Goal: Task Accomplishment & Management: Manage account settings

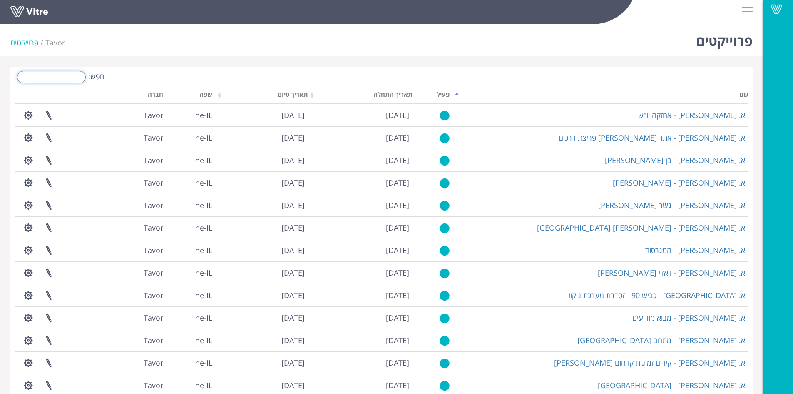
click at [73, 77] on input "חפש:" at bounding box center [51, 77] width 69 height 12
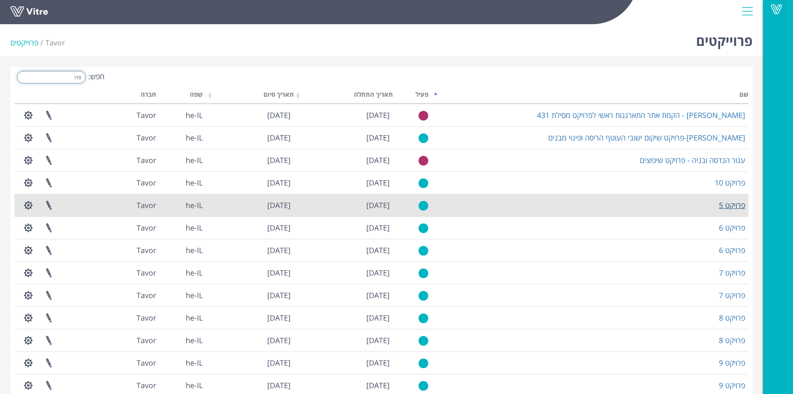
type input "פרו"
click at [737, 201] on link "פרויקט 5" at bounding box center [732, 205] width 26 height 10
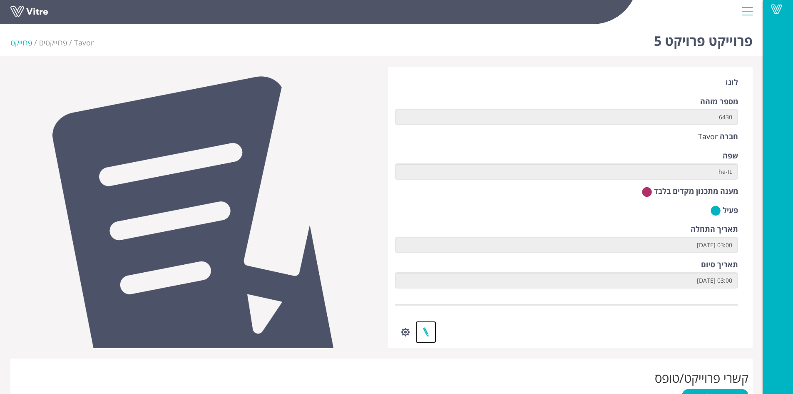
click at [424, 326] on link at bounding box center [426, 332] width 21 height 22
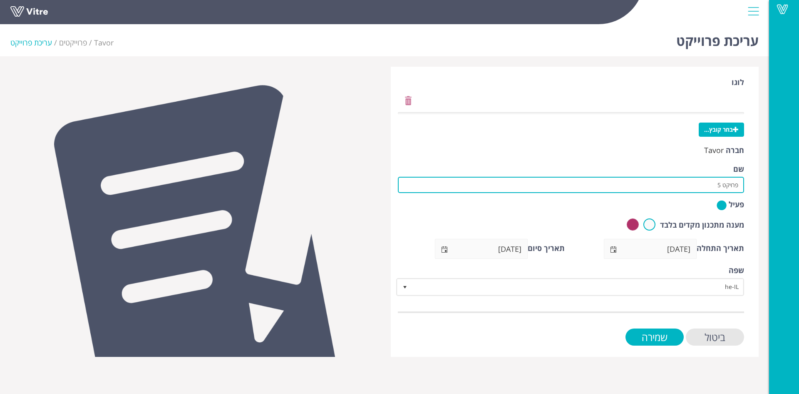
drag, startPoint x: 704, startPoint y: 186, endPoint x: 797, endPoint y: 204, distance: 94.6
click at [799, 200] on div "Vitre עריכת פרוייקט Tavor פרוייקטים עריכת פרוייקט [GEOGRAPHIC_DATA] בחר קובץ...…" at bounding box center [399, 189] width 799 height 336
paste input "קל בנין, מצפה [PERSON_NAME],"
click at [720, 185] on input "קל בנין, מצפה [PERSON_NAME]" at bounding box center [571, 185] width 346 height 16
type input "קל בנין-מצפה [PERSON_NAME]"
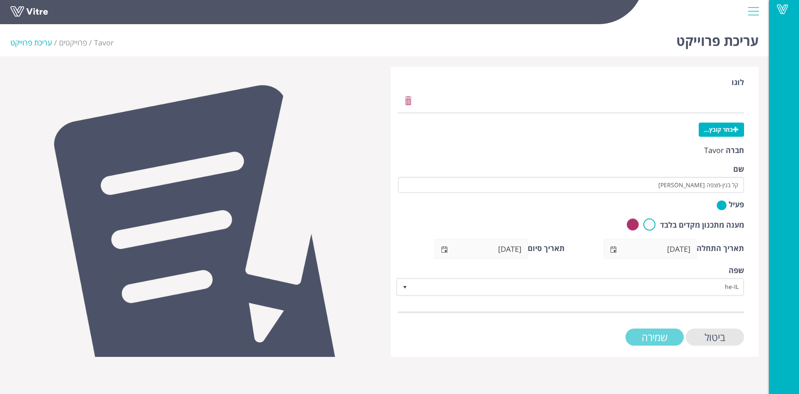
click at [663, 338] on input "שמירה" at bounding box center [655, 336] width 58 height 17
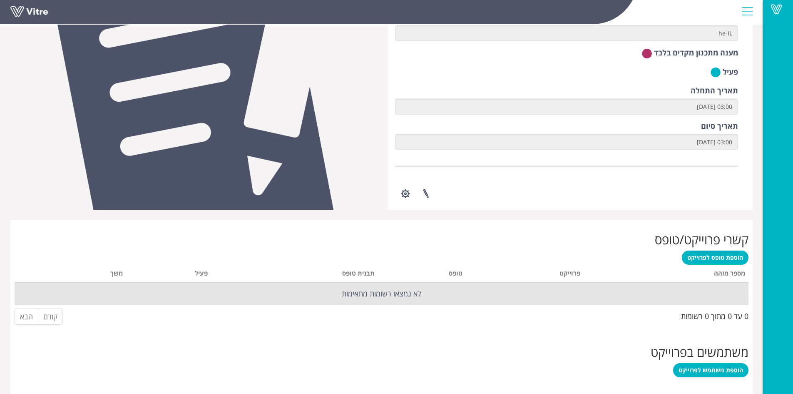
scroll to position [229, 0]
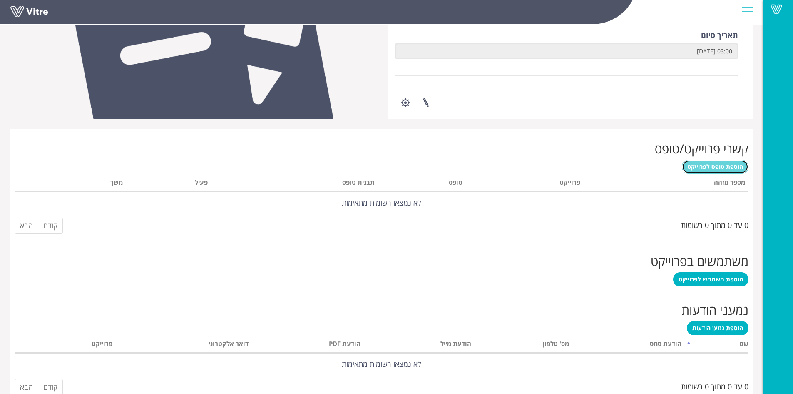
click at [718, 167] on span "הוספת טופס לפרוייקט" at bounding box center [715, 166] width 56 height 8
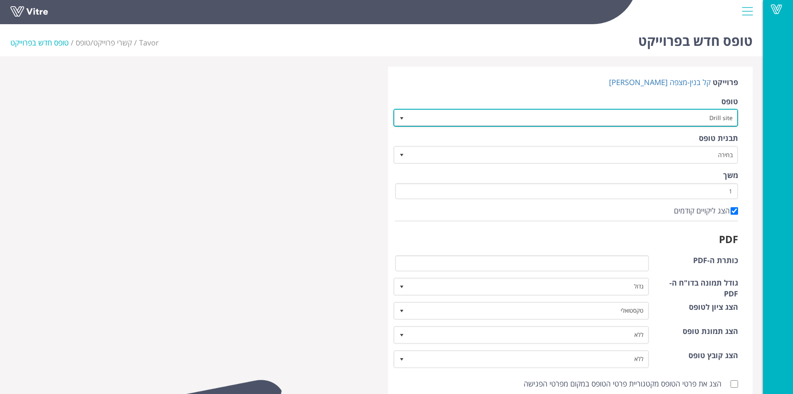
click at [401, 118] on span "select" at bounding box center [401, 118] width 7 height 7
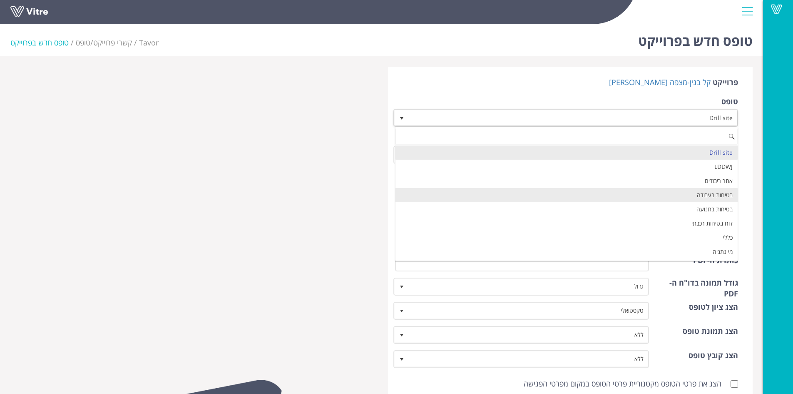
click at [499, 192] on li "בטיחות בעבודה" at bounding box center [567, 195] width 343 height 14
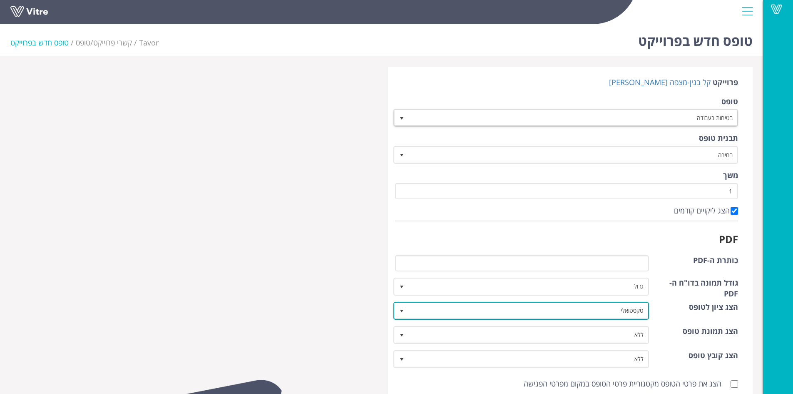
click at [396, 309] on span "select" at bounding box center [402, 310] width 15 height 15
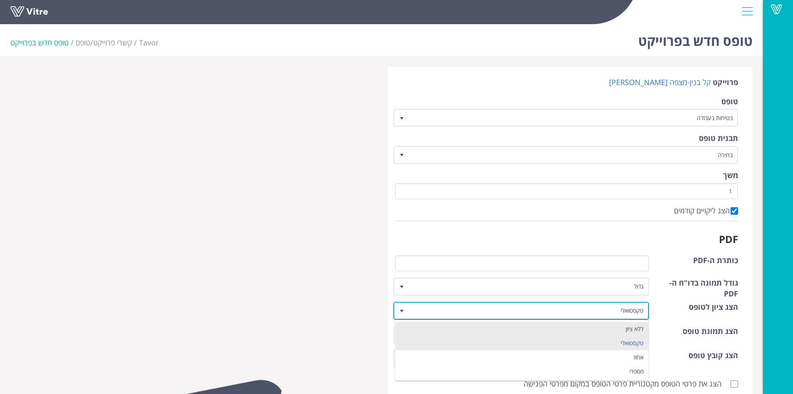
click at [420, 330] on li "ללא ציון" at bounding box center [523, 328] width 254 height 14
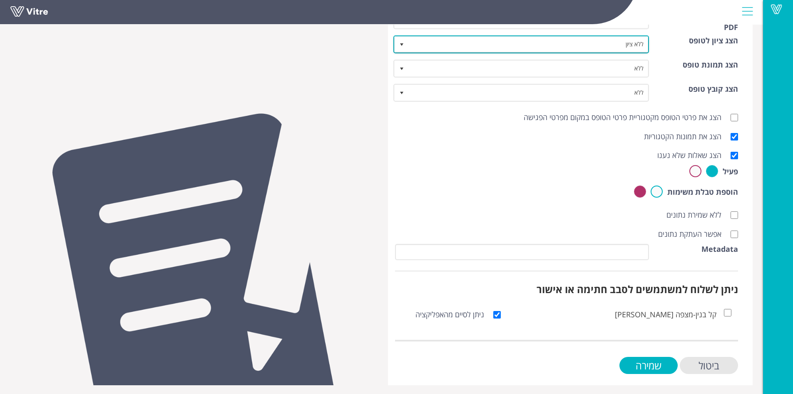
scroll to position [268, 0]
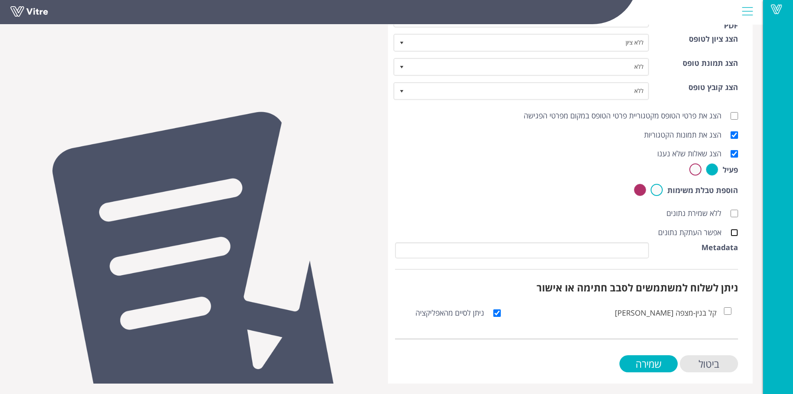
click at [735, 230] on input "אפשר העתקת נתונים" at bounding box center [734, 232] width 7 height 7
checkbox input "true"
click at [643, 360] on input "שמירה" at bounding box center [649, 363] width 58 height 17
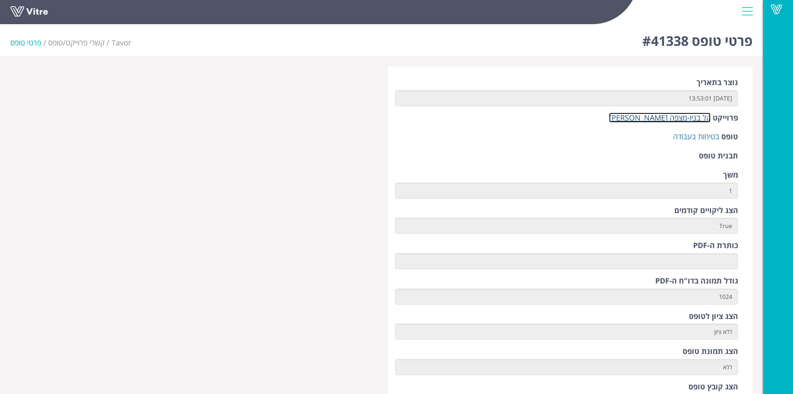
click at [698, 120] on link "קל בנין-מצפה [PERSON_NAME]" at bounding box center [660, 117] width 102 height 10
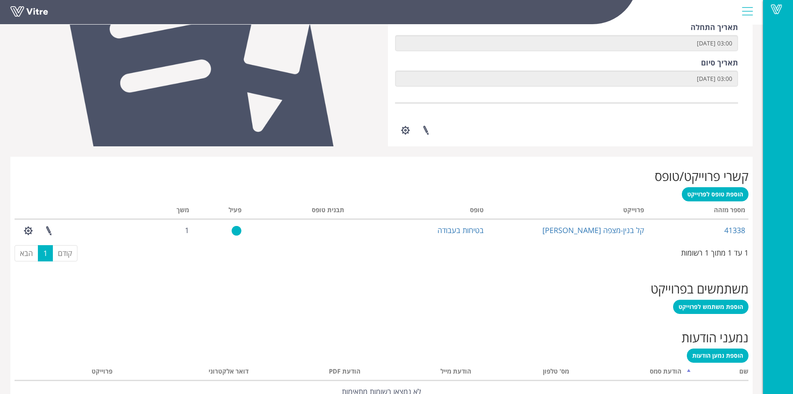
scroll to position [249, 0]
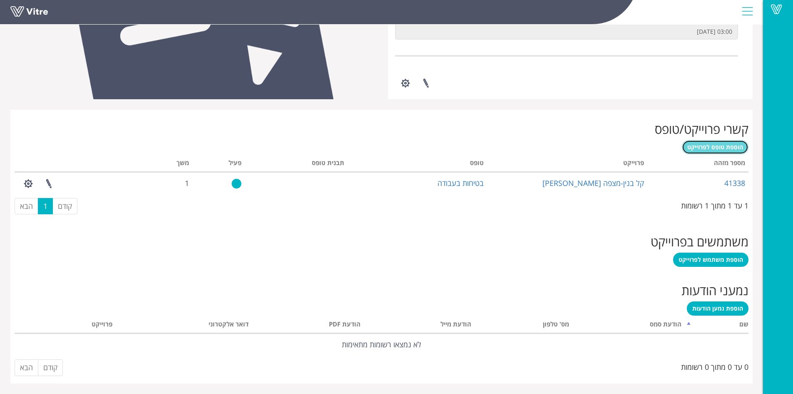
click at [705, 144] on span "הוספת טופס לפרוייקט" at bounding box center [715, 147] width 56 height 8
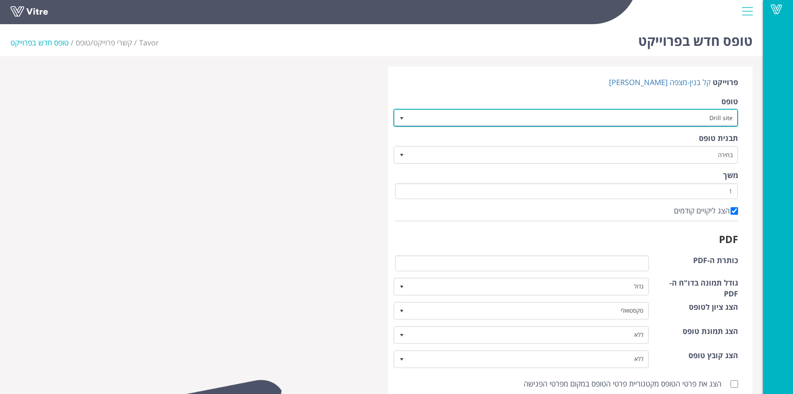
click at [402, 118] on span "select" at bounding box center [401, 118] width 7 height 7
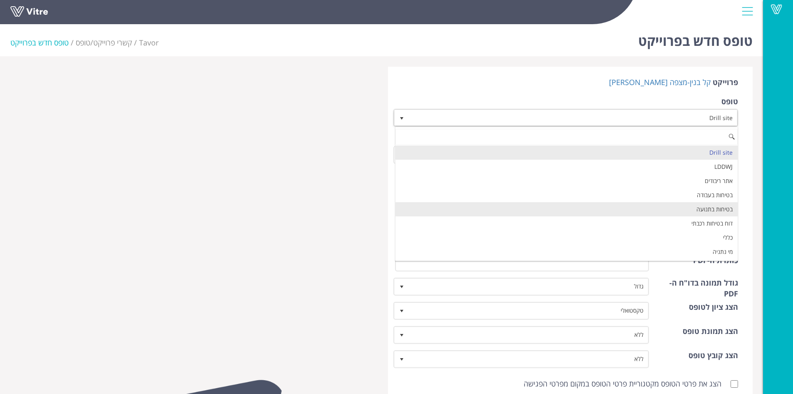
click at [543, 203] on li "בטיחות בתנועה" at bounding box center [567, 209] width 343 height 14
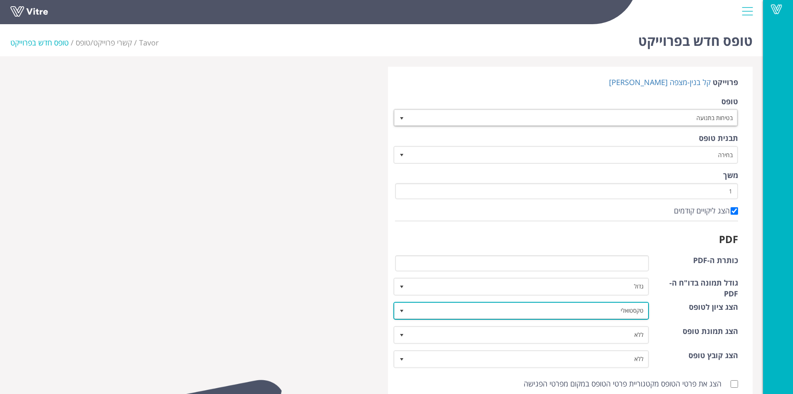
click at [402, 311] on span "select" at bounding box center [401, 310] width 7 height 7
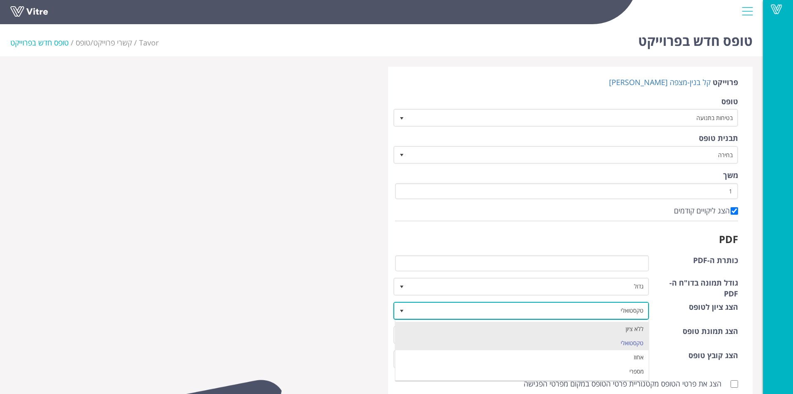
click at [457, 323] on li "ללא ציון" at bounding box center [523, 328] width 254 height 14
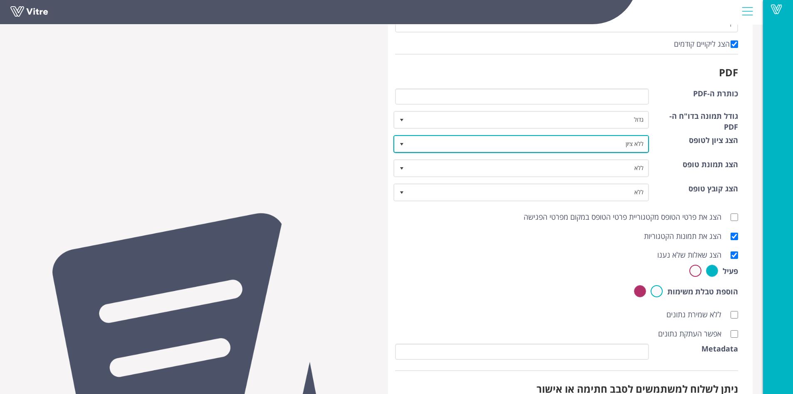
scroll to position [268, 0]
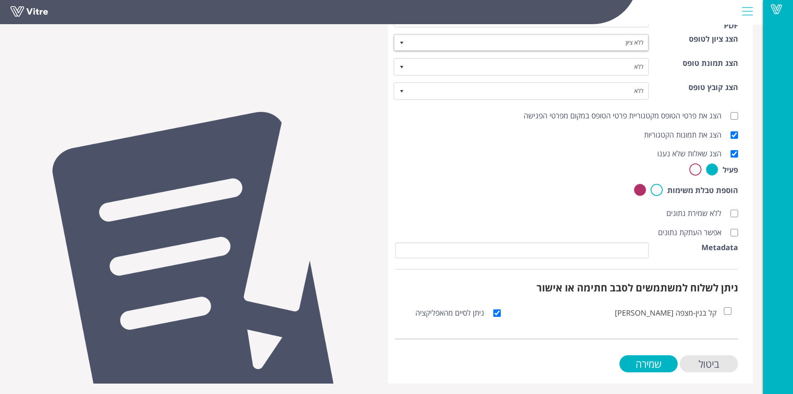
click at [744, 229] on div "אפשר העתקת נתונים" at bounding box center [567, 232] width 356 height 19
click at [737, 229] on input "אפשר העתקת נתונים" at bounding box center [734, 232] width 7 height 7
checkbox input "true"
click at [653, 362] on input "שמירה" at bounding box center [649, 363] width 58 height 17
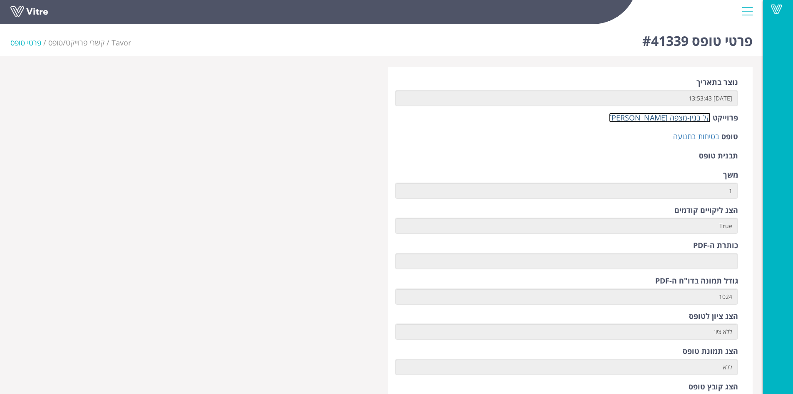
click at [675, 116] on link "קל בנין-מצפה [PERSON_NAME]" at bounding box center [660, 117] width 102 height 10
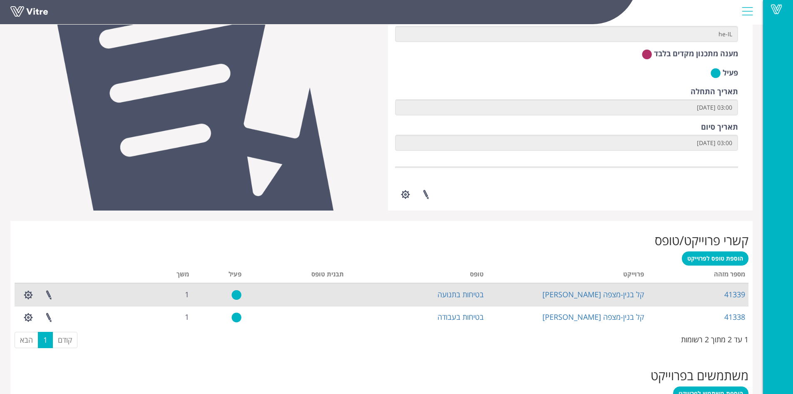
scroll to position [187, 0]
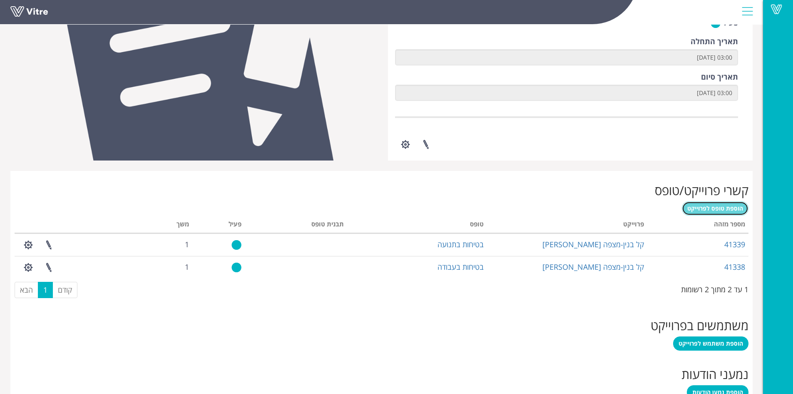
click at [716, 209] on span "הוספת טופס לפרוייקט" at bounding box center [715, 208] width 56 height 8
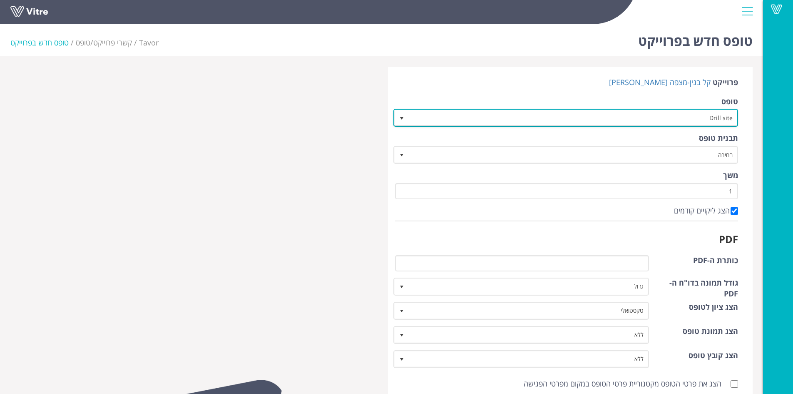
click at [400, 117] on span "select" at bounding box center [401, 118] width 7 height 7
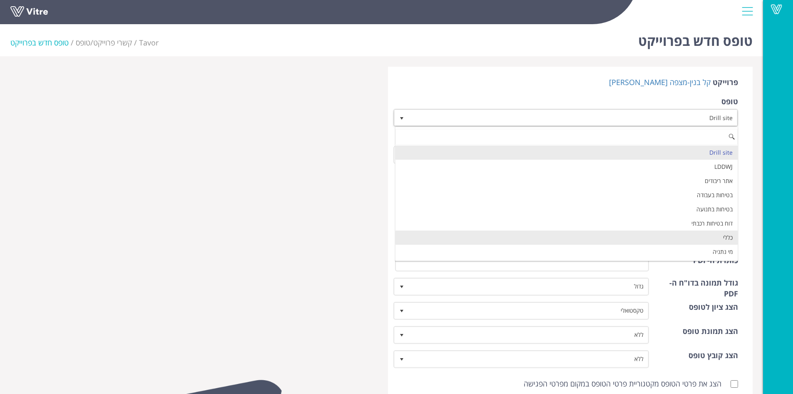
click at [533, 237] on li "כללי" at bounding box center [567, 237] width 343 height 14
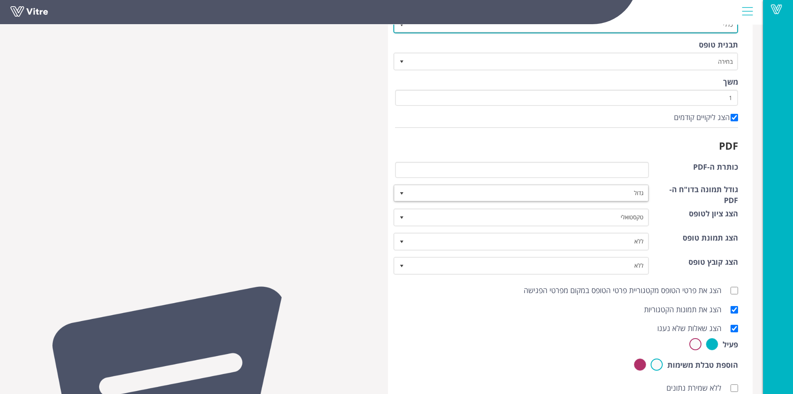
scroll to position [94, 0]
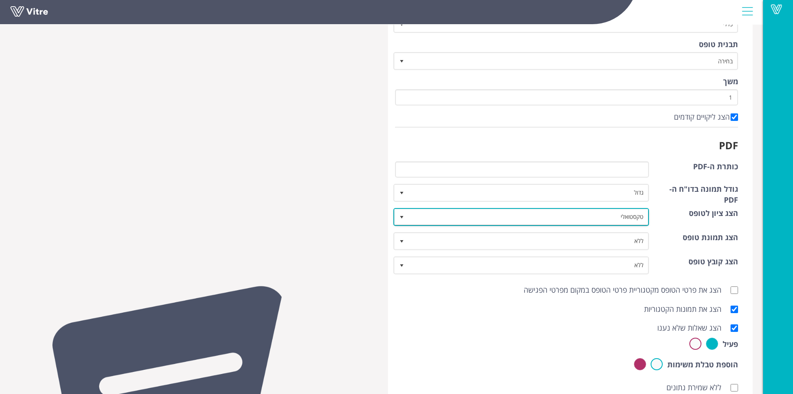
click at [403, 213] on span "select" at bounding box center [402, 216] width 15 height 15
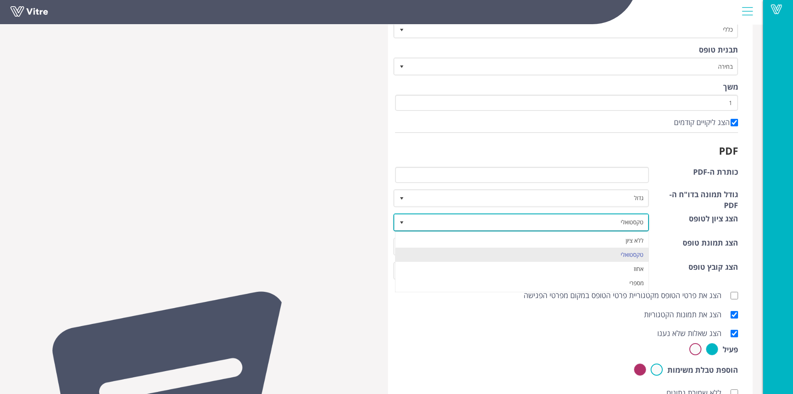
scroll to position [83, 0]
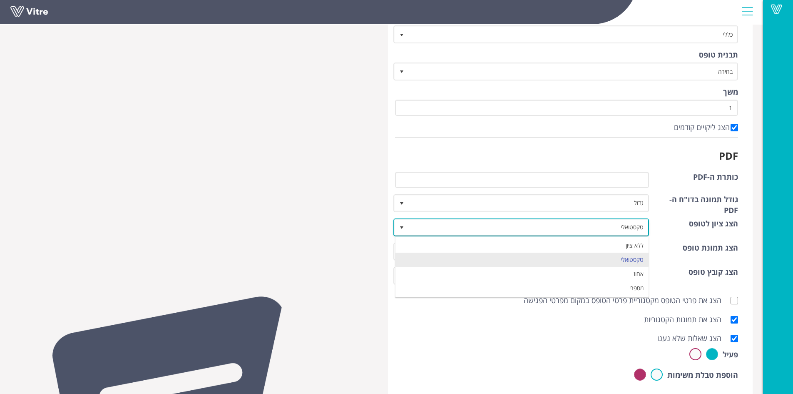
click at [455, 232] on span "טקסטואלי" at bounding box center [528, 226] width 239 height 15
click at [398, 226] on span "select" at bounding box center [401, 227] width 7 height 7
click at [498, 243] on li "ללא ציון" at bounding box center [523, 245] width 254 height 14
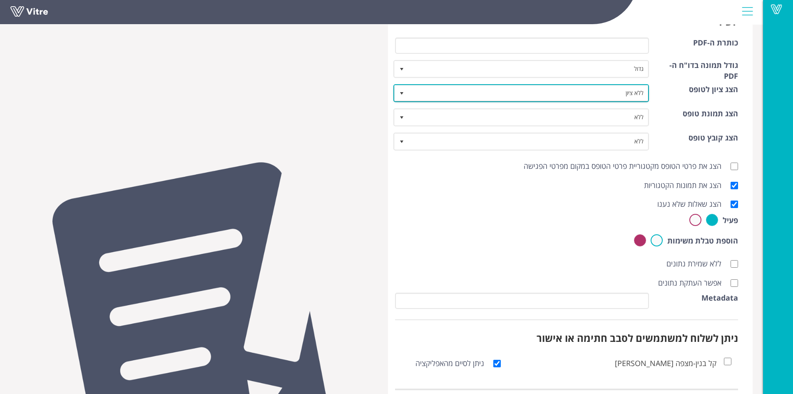
scroll to position [268, 0]
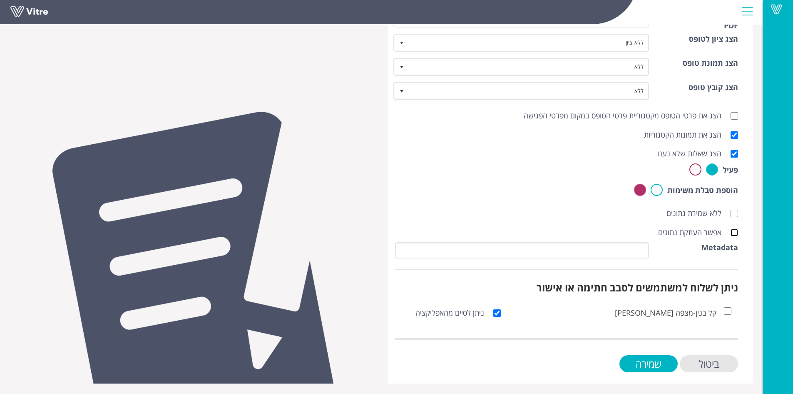
click at [736, 235] on input "אפשר העתקת נתונים" at bounding box center [734, 232] width 7 height 7
checkbox input "true"
click at [653, 362] on input "שמירה" at bounding box center [649, 363] width 58 height 17
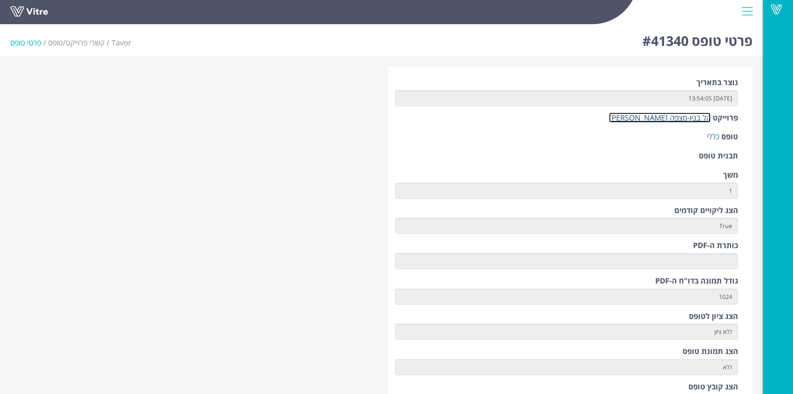
click at [690, 120] on link "קל בנין-מצפה [PERSON_NAME]" at bounding box center [660, 117] width 102 height 10
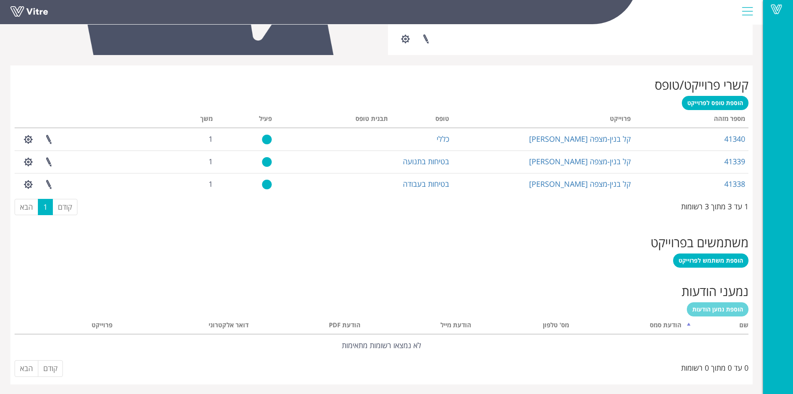
scroll to position [294, 0]
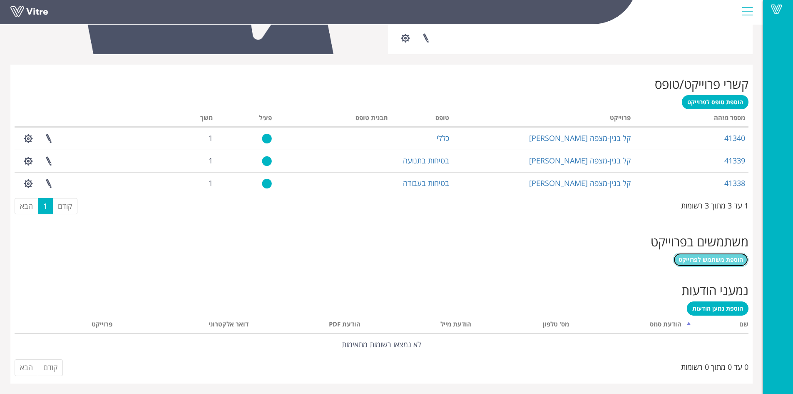
click at [729, 256] on span "הוספת משתמש לפרוייקט" at bounding box center [711, 259] width 65 height 8
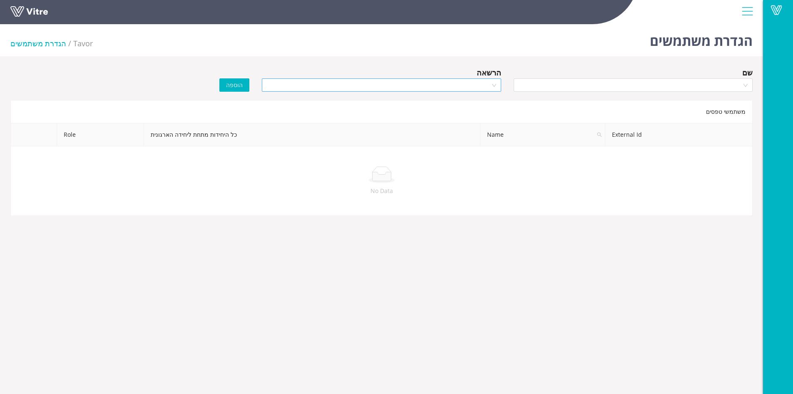
click at [496, 86] on div at bounding box center [381, 84] width 239 height 13
click at [488, 116] on div "Manager" at bounding box center [381, 114] width 229 height 9
click at [742, 84] on div at bounding box center [633, 84] width 239 height 13
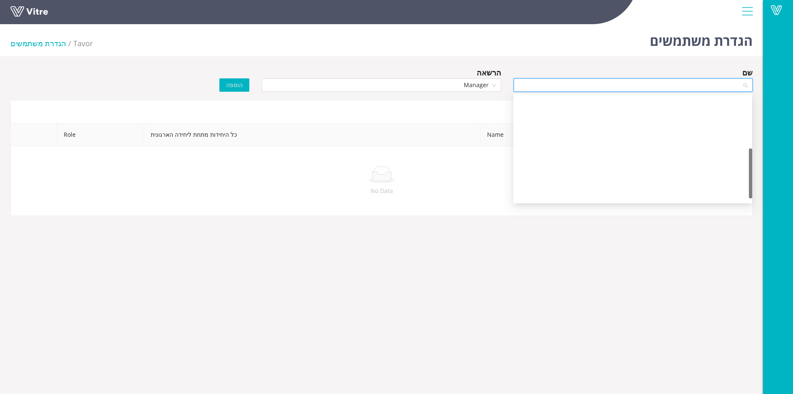
scroll to position [113, 0]
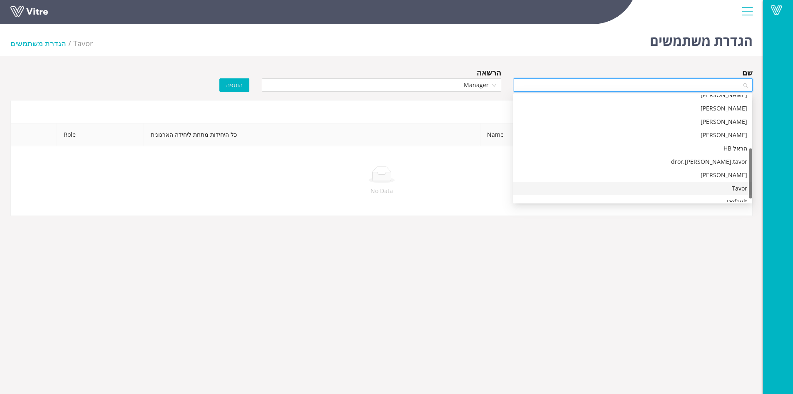
click at [737, 188] on div "Tavor" at bounding box center [632, 188] width 229 height 9
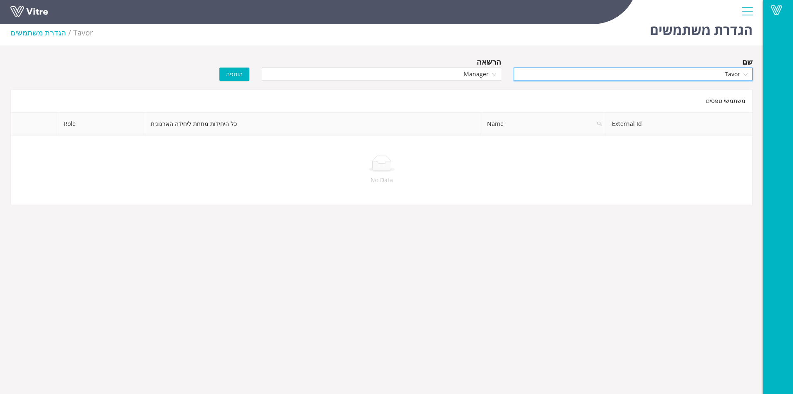
scroll to position [21, 0]
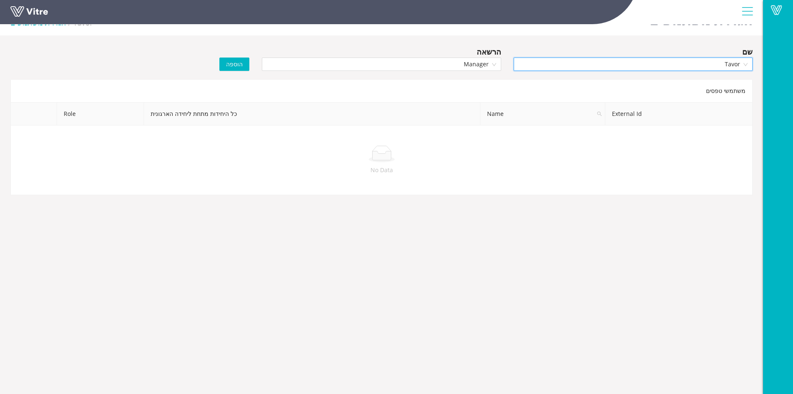
click at [239, 67] on span "הוספה" at bounding box center [234, 64] width 17 height 9
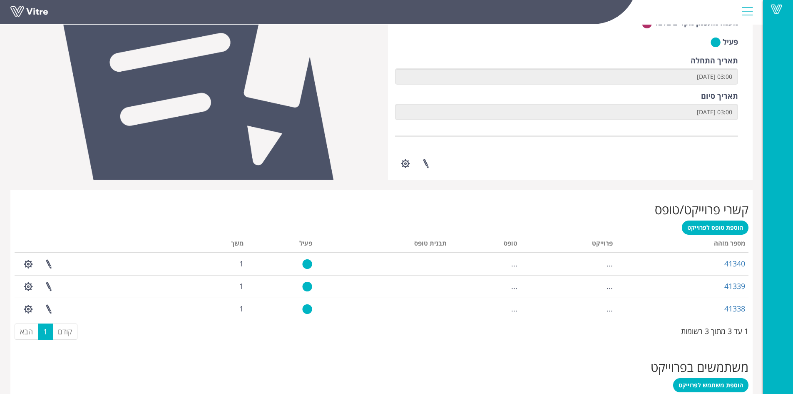
scroll to position [294, 0]
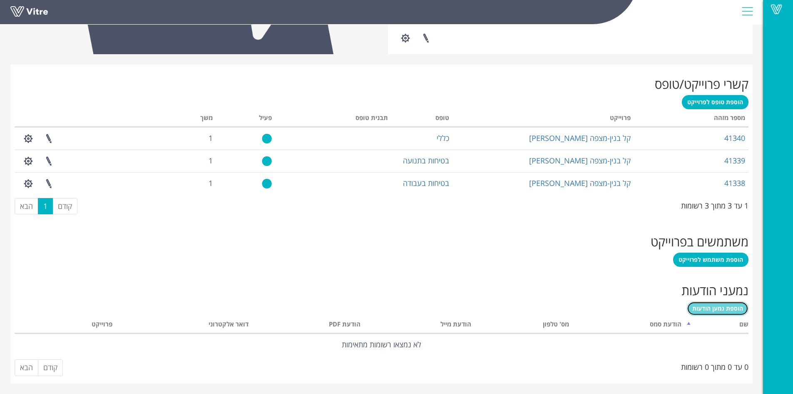
click at [722, 308] on span "הוספת נמען הודעות" at bounding box center [717, 308] width 51 height 8
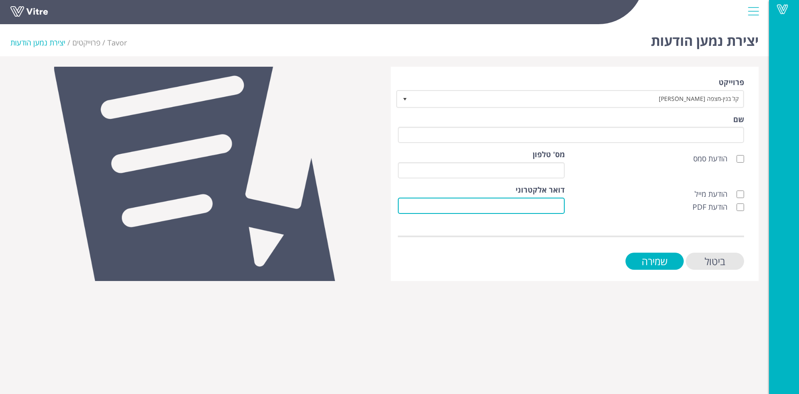
click at [560, 204] on input "דואר אלקטרוני" at bounding box center [481, 205] width 167 height 16
paste input "[PERSON_NAME][EMAIL_ADDRESS][DOMAIN_NAME]"
type input "[PERSON_NAME][EMAIL_ADDRESS][DOMAIN_NAME]"
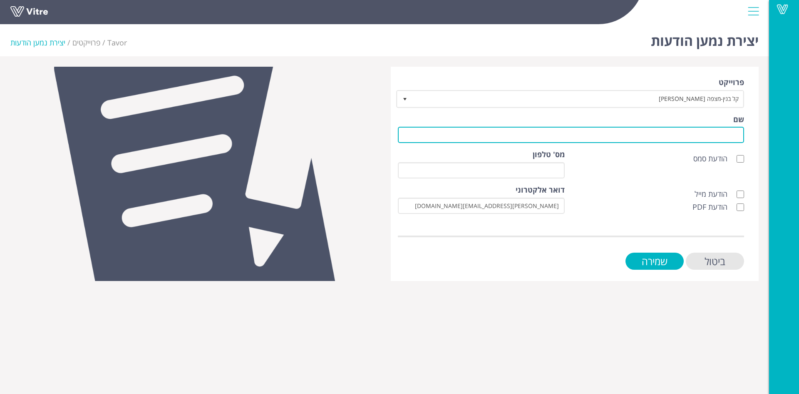
click at [740, 134] on input "שם" at bounding box center [571, 135] width 346 height 16
type input "לקוח"
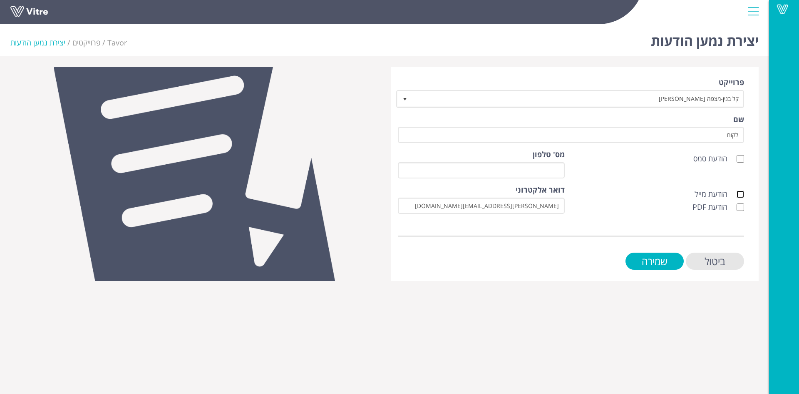
click at [739, 193] on input "הודעת מייל" at bounding box center [740, 193] width 7 height 7
checkbox input "true"
click at [742, 206] on input "הודעת PDF" at bounding box center [740, 206] width 7 height 7
checkbox input "true"
click at [657, 262] on input "שמירה" at bounding box center [655, 260] width 58 height 17
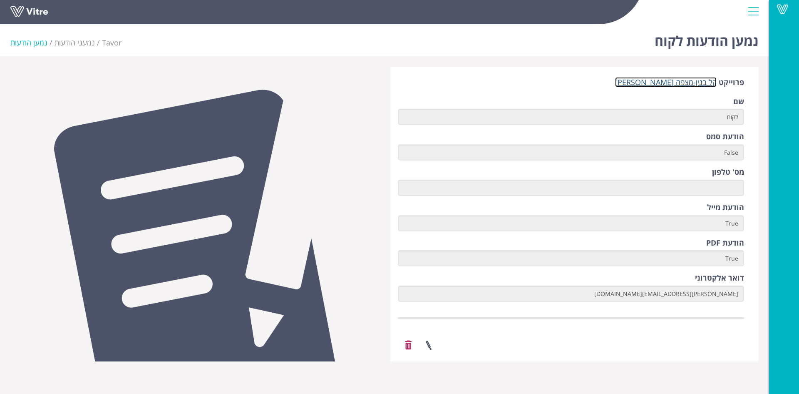
click at [694, 81] on link "קל בנין-מצפה [PERSON_NAME]" at bounding box center [666, 82] width 102 height 10
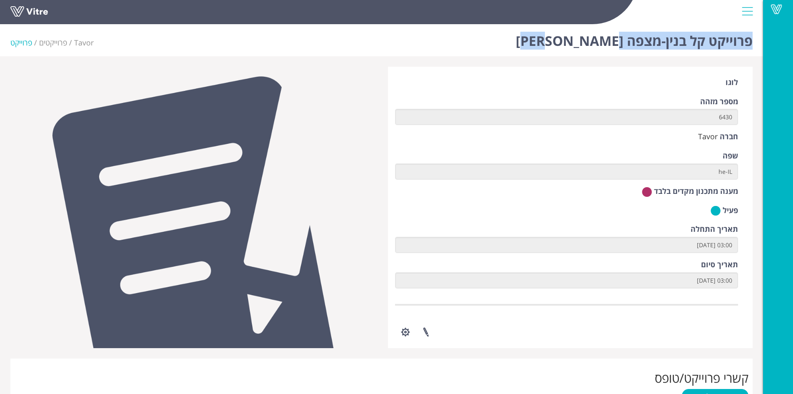
drag, startPoint x: 594, startPoint y: 40, endPoint x: 755, endPoint y: 42, distance: 161.2
click at [755, 42] on div "פרוייקט קל בנין-מצפה [PERSON_NAME] Tavor פרוייקטים פרוייקט" at bounding box center [381, 38] width 763 height 35
copy h1 "פרוייקט קל בנין-מצפה [PERSON_NAME]"
